Goal: Book appointment/travel/reservation

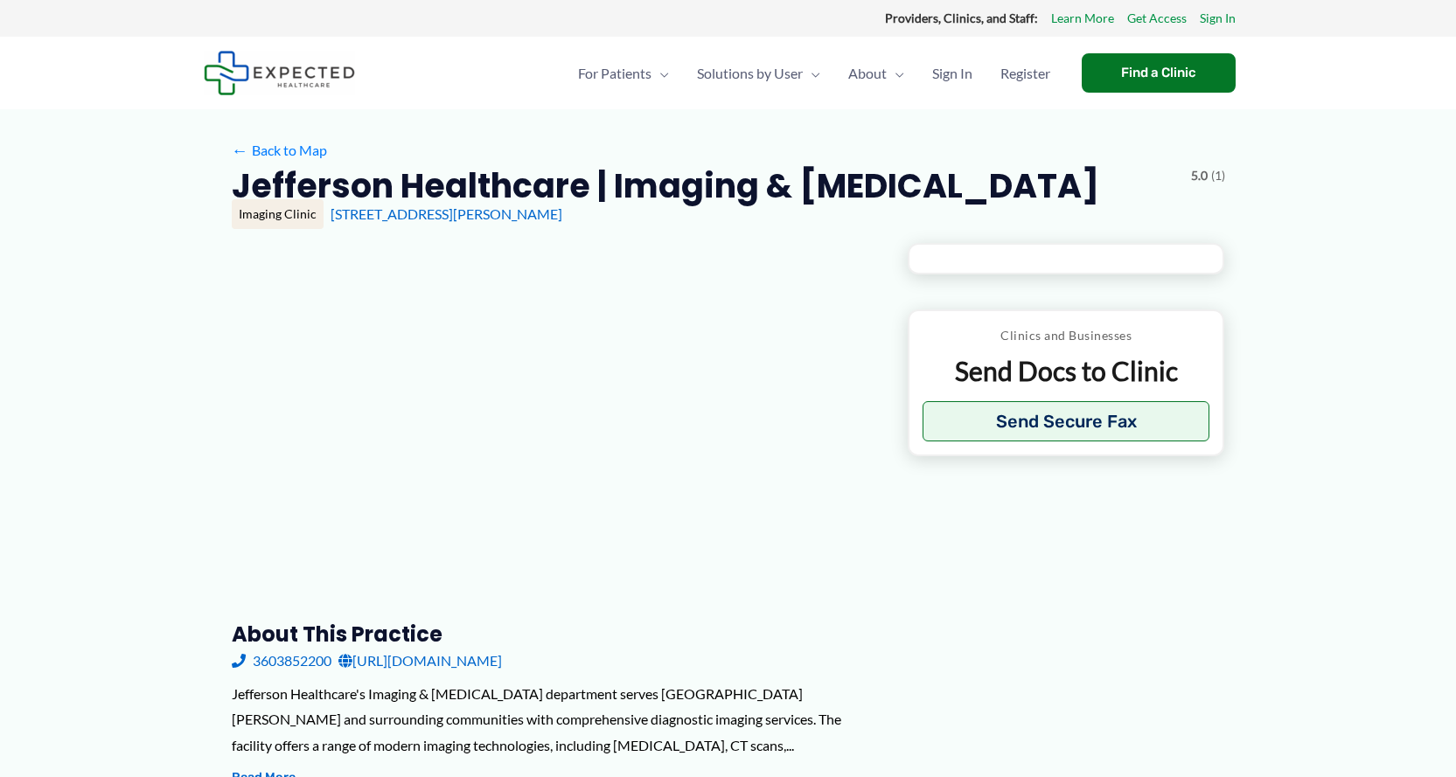
type input "**********"
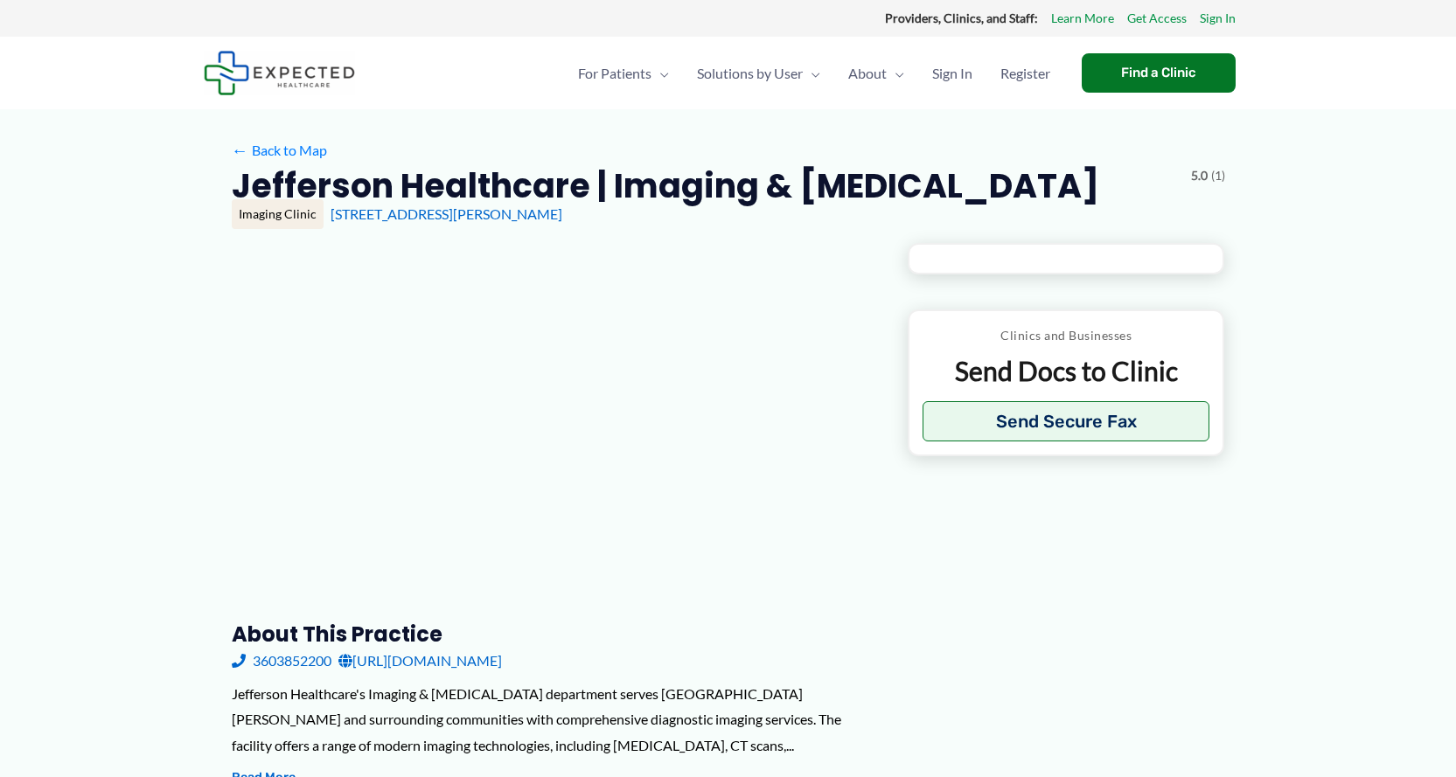
type input "**********"
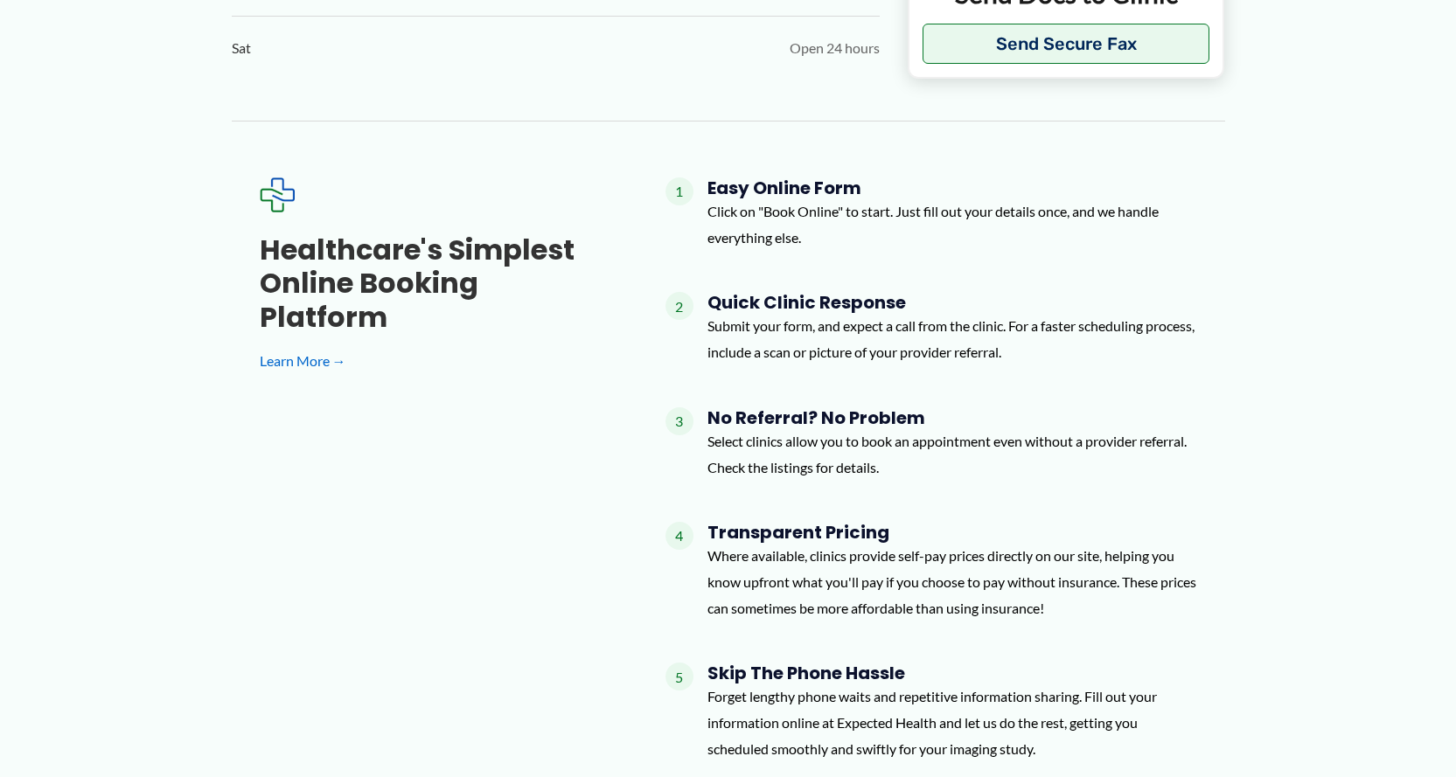
scroll to position [1311, 0]
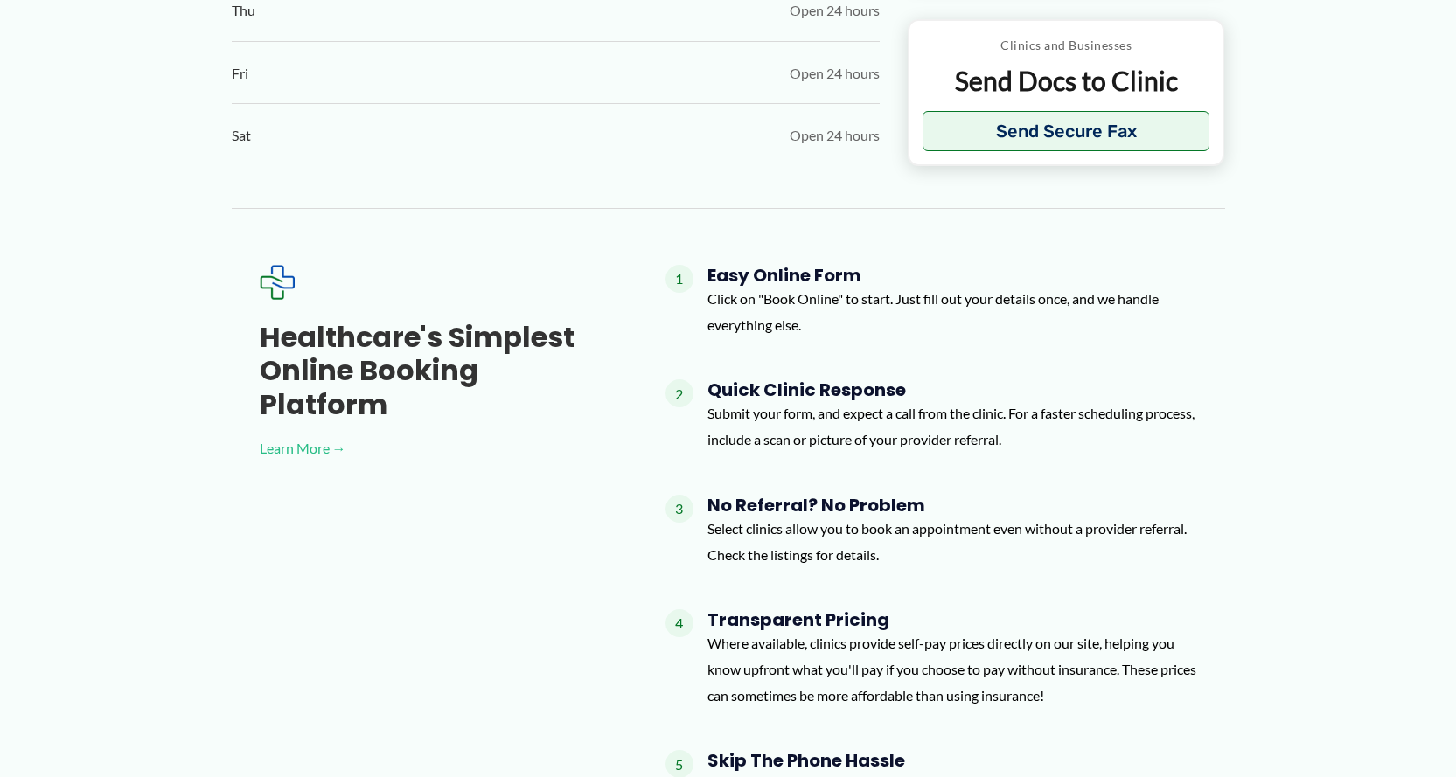
click at [305, 435] on link "Learn More →" at bounding box center [435, 448] width 350 height 26
